Goal: Use online tool/utility

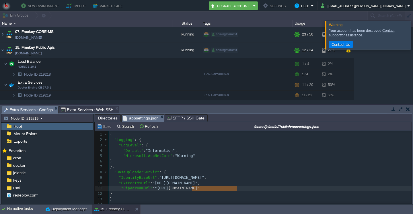
scroll to position [2, 0]
type textarea "PipedreamUrl": "[URL][DOMAIN_NAME]""
type textarea "[URL][DOMAIN_NAME]"
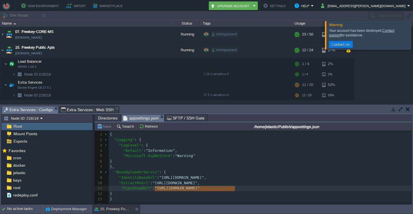
drag, startPoint x: 234, startPoint y: 189, endPoint x: 154, endPoint y: 189, distance: 80.5
click at [122, 52] on button "button" at bounding box center [123, 50] width 5 height 5
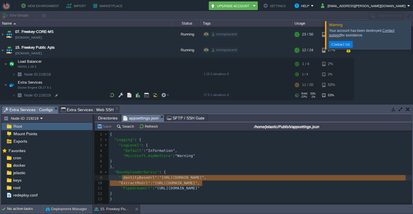
type textarea ""IdentityBaseUrl": "[URL][DOMAIN_NAME]", "ExtractMsUrl": "[URL][DOMAIN_NAME]","
drag, startPoint x: 205, startPoint y: 183, endPoint x: 120, endPoint y: 178, distance: 84.7
paste textarea
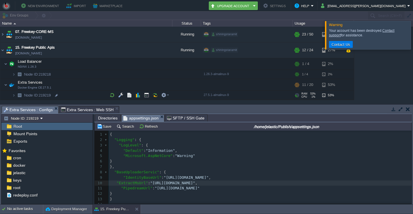
click at [113, 185] on div "xxxxxxxxxx 1 { 2 "Logging" : { 3 "LogLevel" : { 4 "Default" : "Information" , 5…" at bounding box center [260, 170] width 303 height 76
click at [117, 190] on div "xxxxxxxxxx 1 { 2 "Logging" : { 3 "LogLevel" : { 4 "Default" : "Information" , 5…" at bounding box center [260, 170] width 303 height 76
click at [210, 166] on pre "}," at bounding box center [260, 166] width 303 height 5
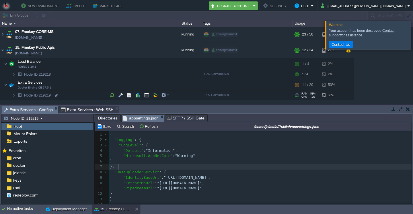
scroll to position [0, 0]
click at [79, 107] on span "Extra Services : Web SSH" at bounding box center [87, 109] width 53 height 7
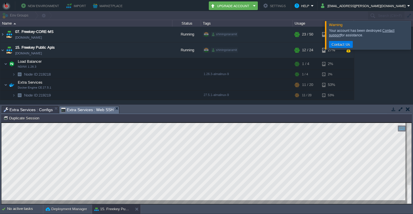
scroll to position [3, 0]
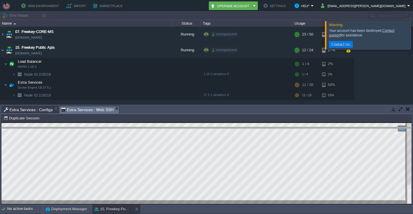
drag, startPoint x: 142, startPoint y: 110, endPoint x: 140, endPoint y: 122, distance: 12.2
click at [141, 132] on body "New Environment Import Marketplace Bonus ₹0.00 Upgrade Account Settings Help [E…" at bounding box center [206, 107] width 413 height 214
